Goal: Task Accomplishment & Management: Use online tool/utility

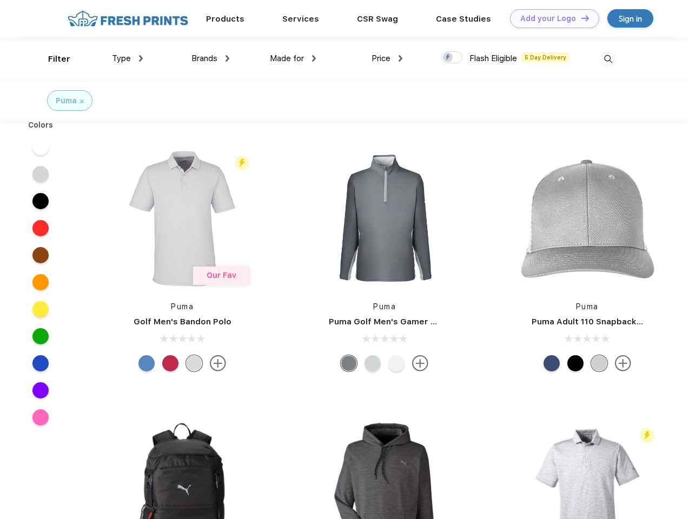
click at [551, 18] on link "Add your Logo Design Tool" at bounding box center [554, 18] width 89 height 19
click at [0, 0] on div "Design Tool" at bounding box center [0, 0] width 0 height 0
click at [580, 18] on link "Add your Logo Design Tool" at bounding box center [554, 18] width 89 height 19
click at [52, 59] on div "Filter" at bounding box center [59, 59] width 22 height 12
click at [128, 58] on span "Type" at bounding box center [121, 59] width 19 height 10
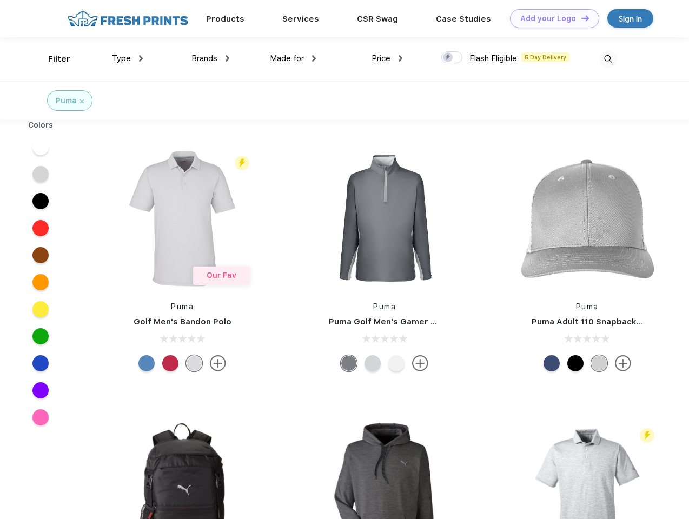
click at [210, 58] on span "Brands" at bounding box center [204, 59] width 26 height 10
click at [293, 58] on span "Made for" at bounding box center [287, 59] width 34 height 10
click at [387, 58] on span "Price" at bounding box center [381, 59] width 19 height 10
click at [452, 58] on div at bounding box center [451, 57] width 21 height 12
click at [448, 58] on input "checkbox" at bounding box center [444, 54] width 7 height 7
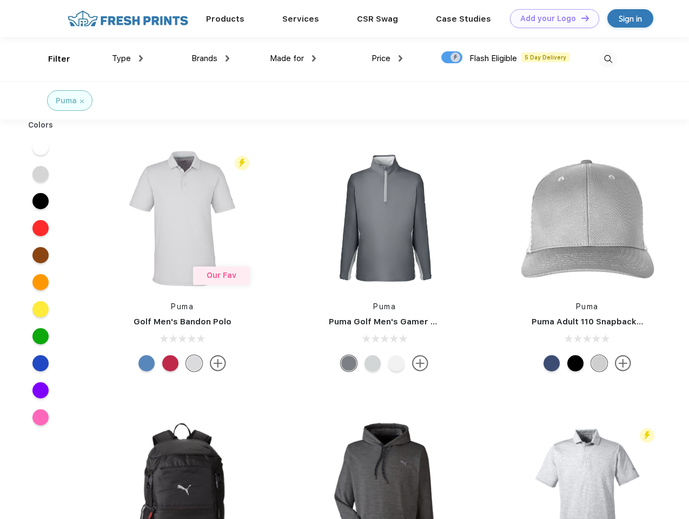
click at [608, 59] on img at bounding box center [608, 59] width 18 height 18
